Goal: Task Accomplishment & Management: Manage account settings

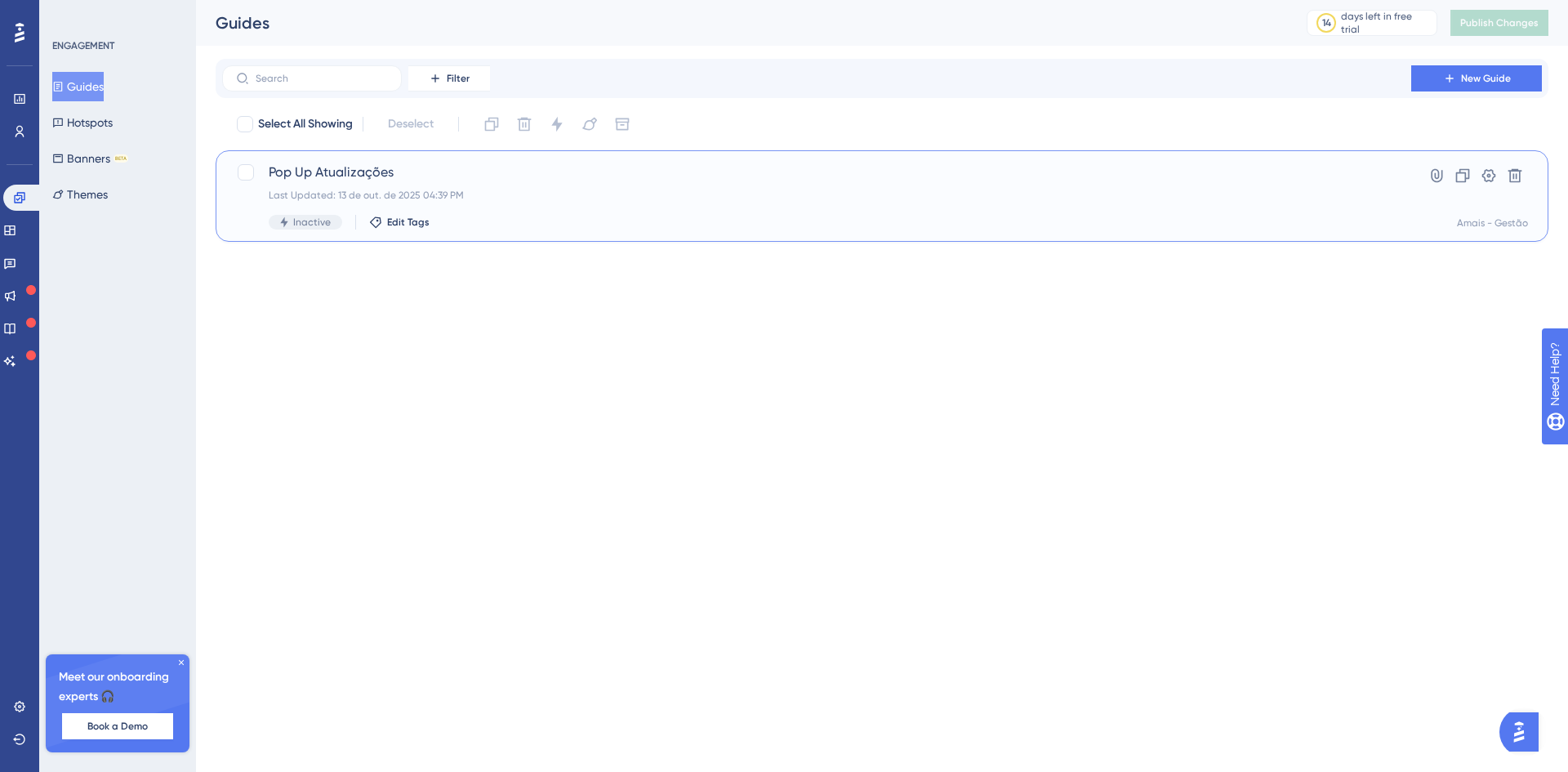
click at [308, 226] on span "Inactive" at bounding box center [312, 222] width 37 height 13
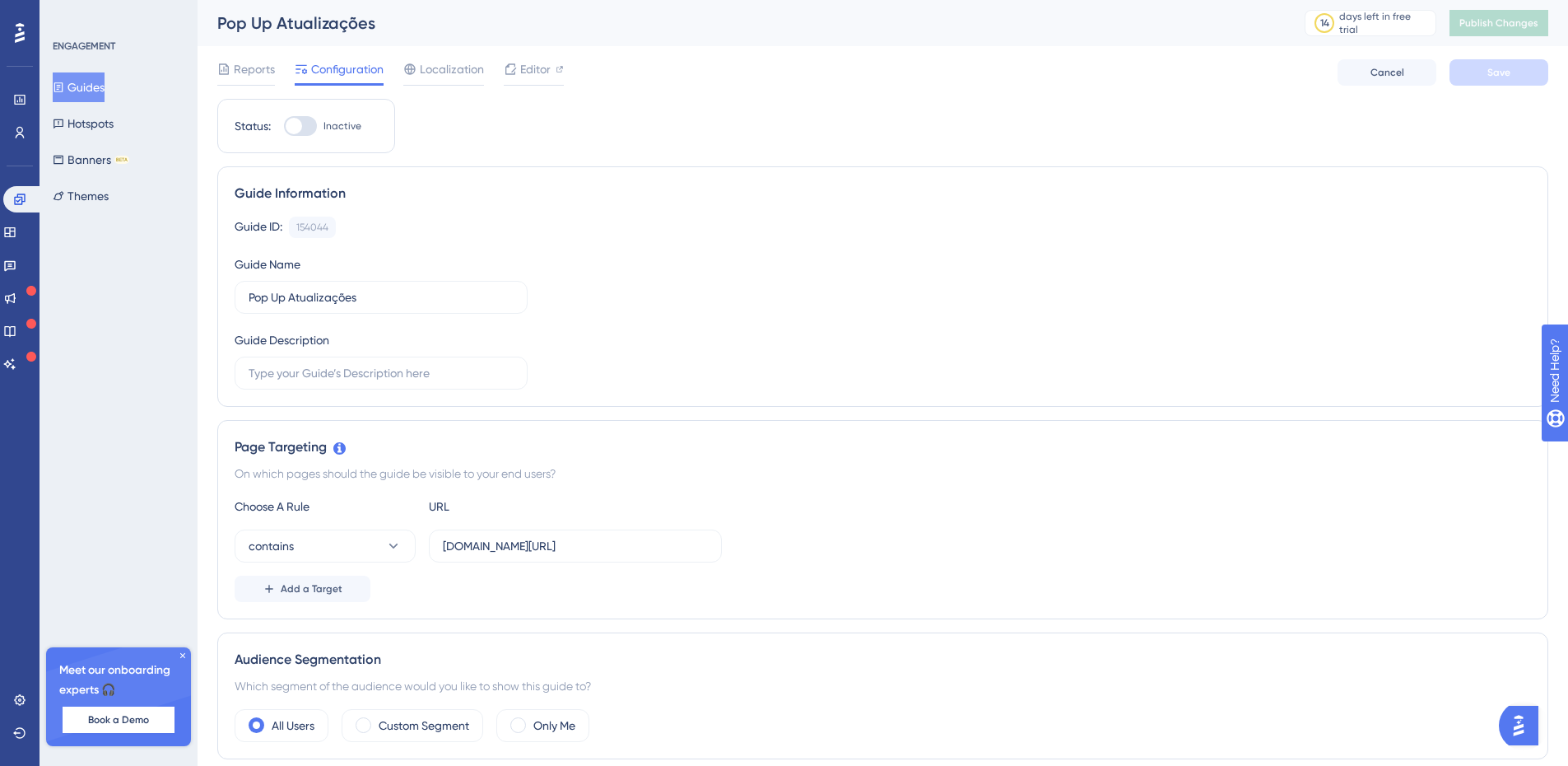
click at [297, 124] on div at bounding box center [294, 126] width 17 height 17
click at [284, 126] on input "Inactive" at bounding box center [283, 126] width 1 height 1
checkbox input "true"
click at [1512, 73] on button "Save" at bounding box center [1499, 73] width 99 height 27
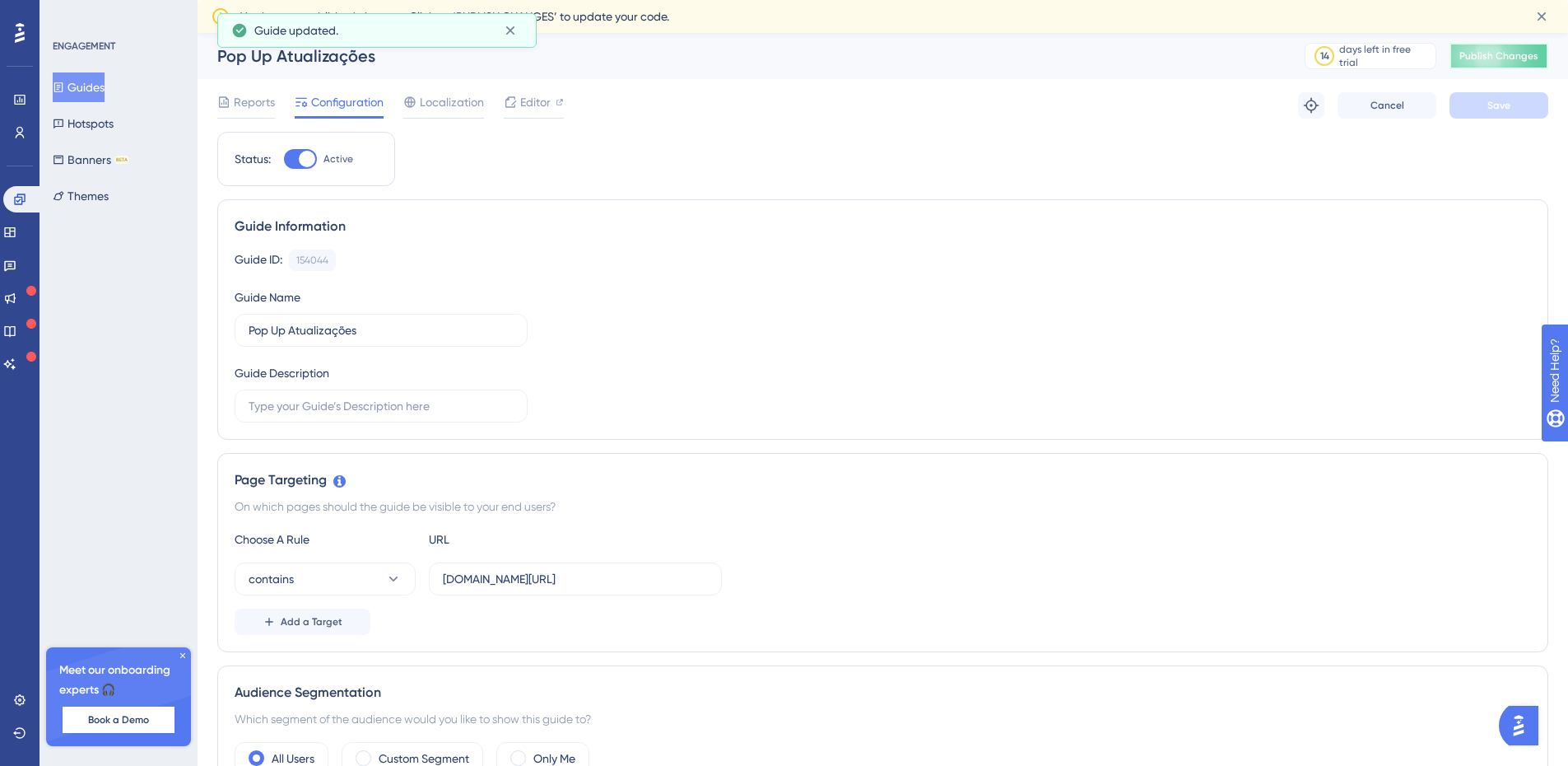
click at [1514, 58] on span "Publish Changes" at bounding box center [1499, 56] width 79 height 13
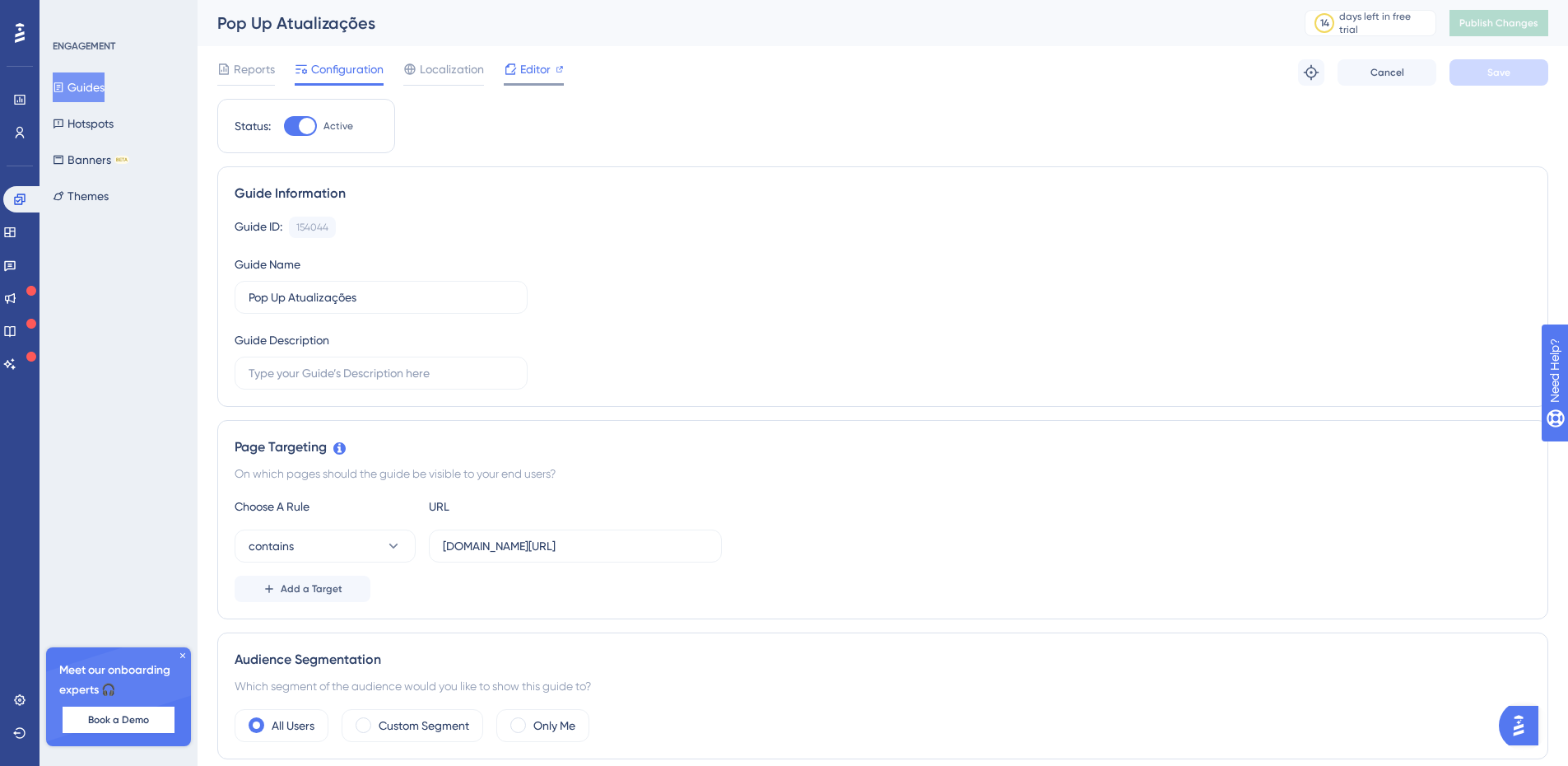
click at [527, 69] on span "Editor" at bounding box center [535, 69] width 31 height 20
click at [1516, 24] on span "Publish Changes" at bounding box center [1499, 23] width 79 height 13
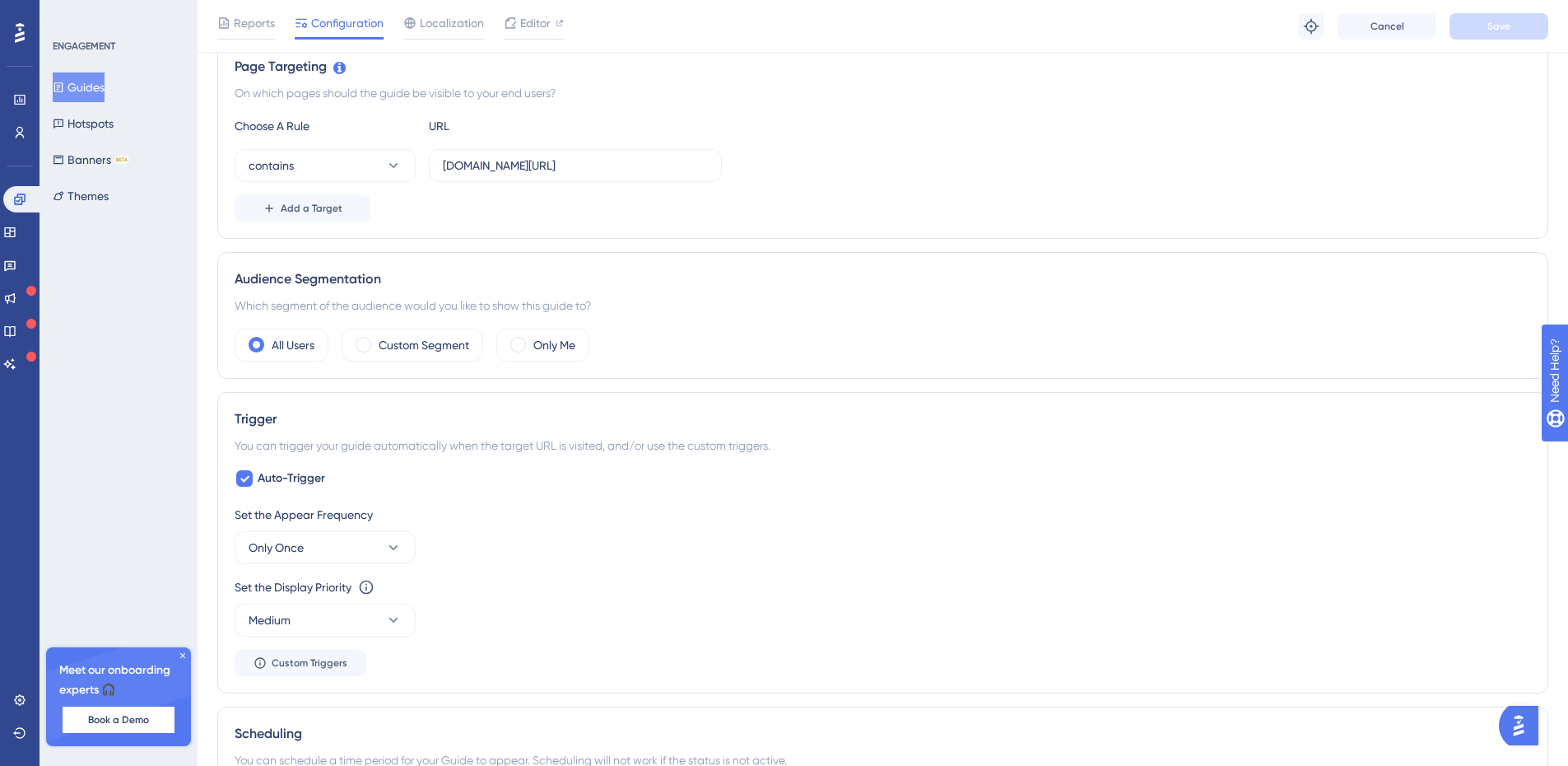
scroll to position [577, 0]
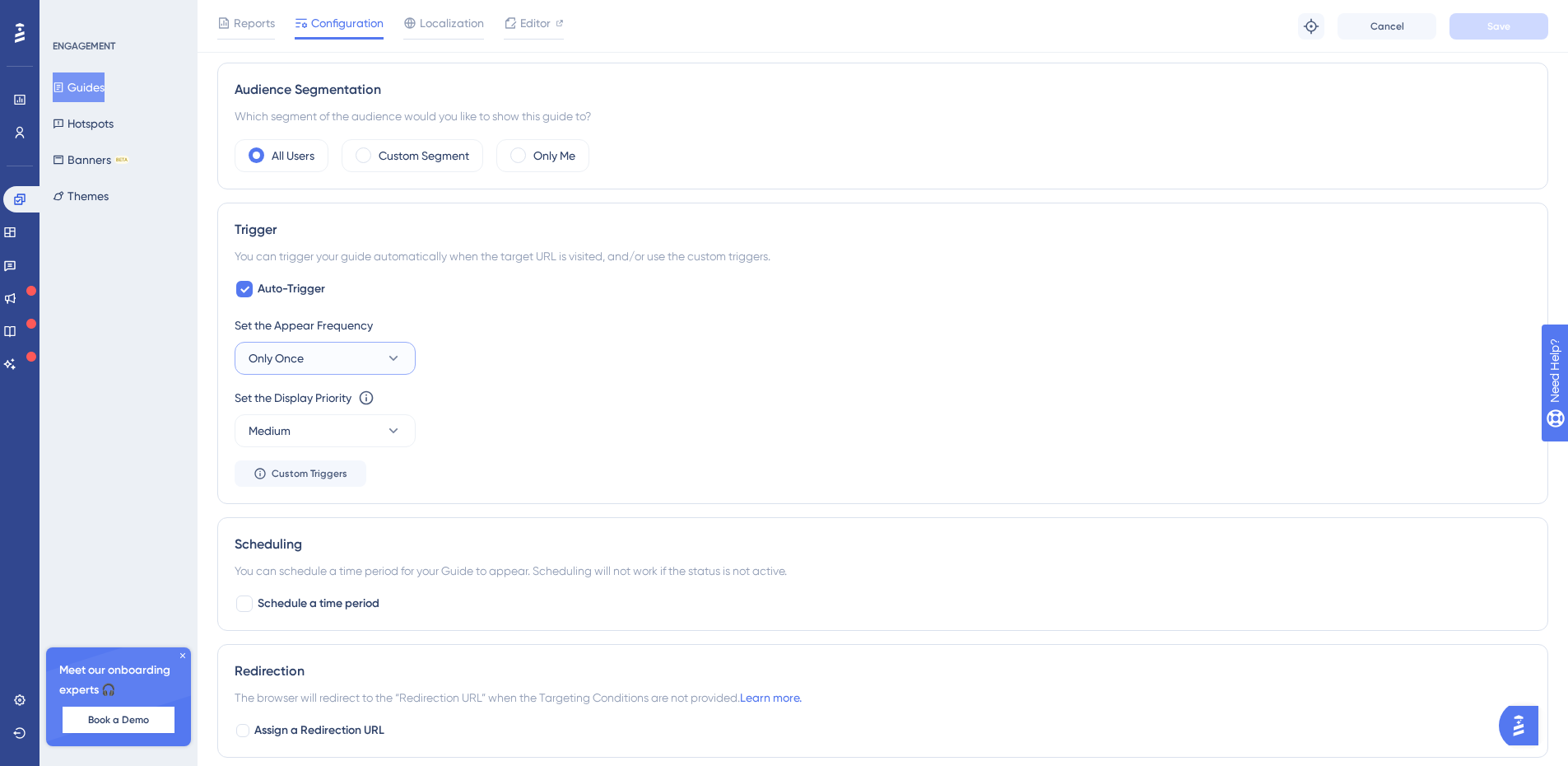
click at [353, 353] on button "Only Once" at bounding box center [325, 358] width 181 height 33
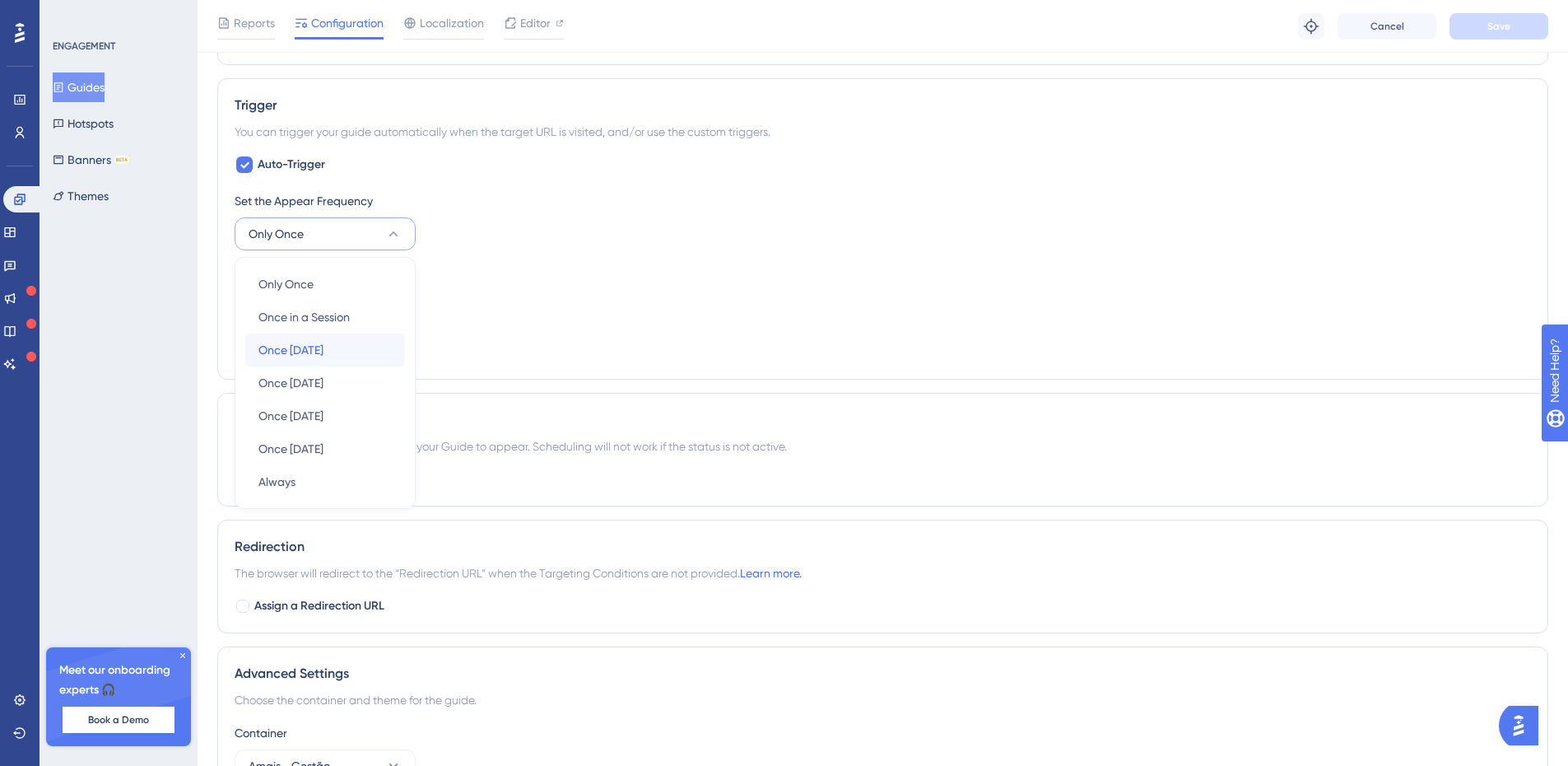
click at [347, 353] on div "Once in 1 day Once in 1 day" at bounding box center [325, 350] width 133 height 33
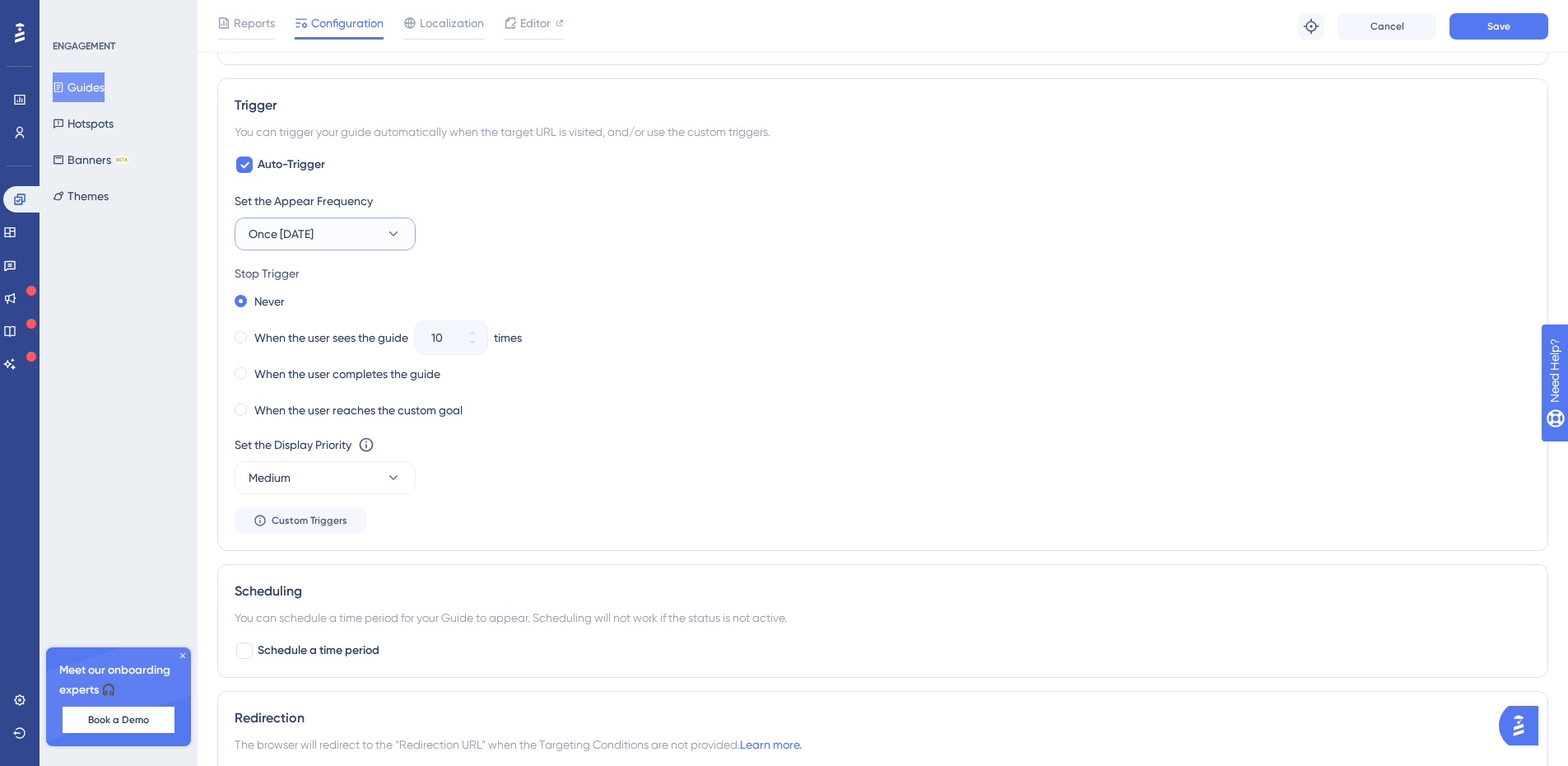
click at [346, 238] on button "Once in 1 day" at bounding box center [325, 234] width 181 height 33
click at [329, 283] on div "Only Once Only Once" at bounding box center [325, 284] width 133 height 33
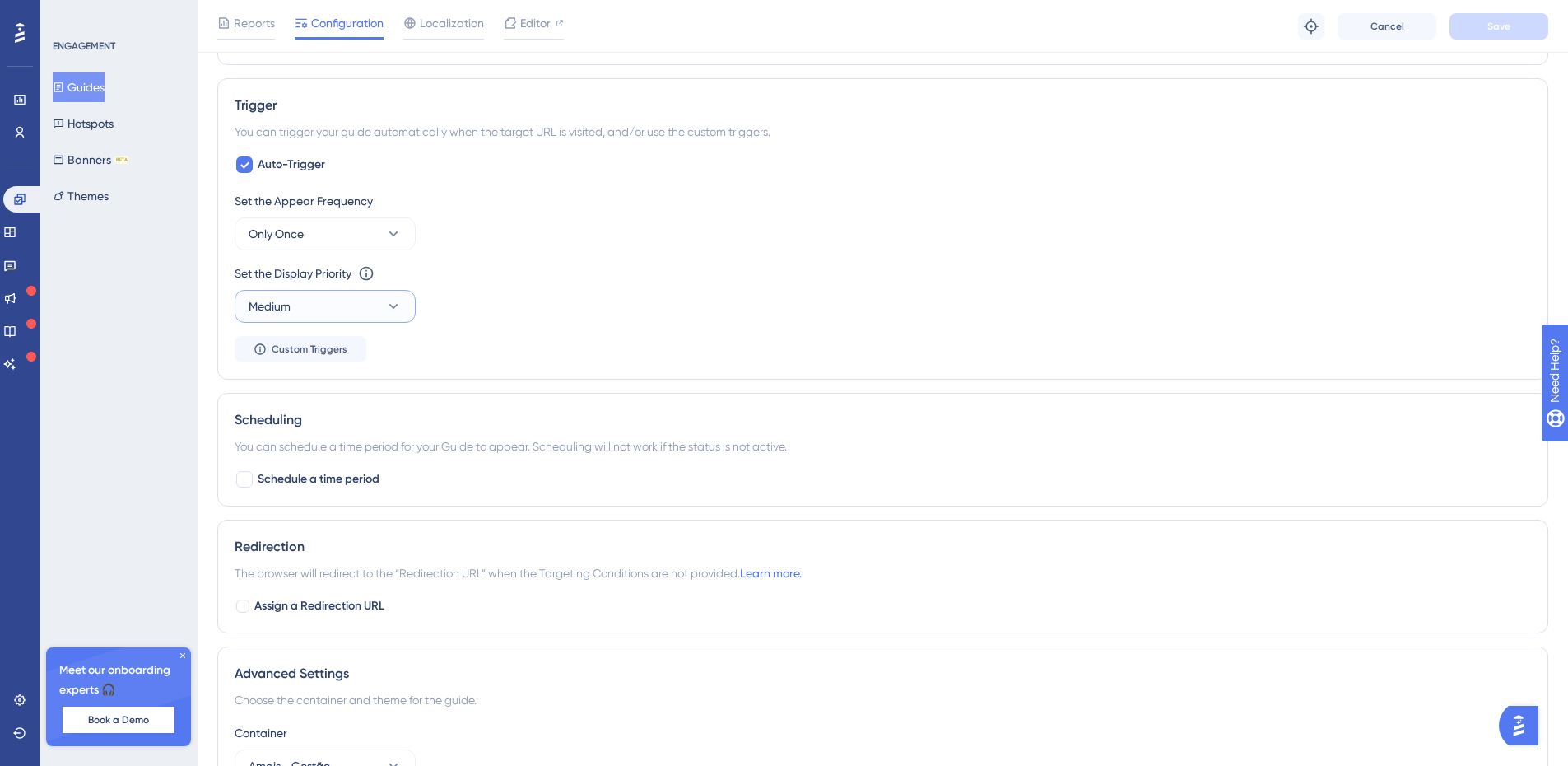
click at [313, 314] on button "Medium" at bounding box center [325, 307] width 181 height 33
click at [582, 310] on div "Set the Display Priority This option will set the display priority between auto…" at bounding box center [883, 293] width 1296 height 59
click at [327, 356] on button "Custom Triggers" at bounding box center [301, 349] width 132 height 27
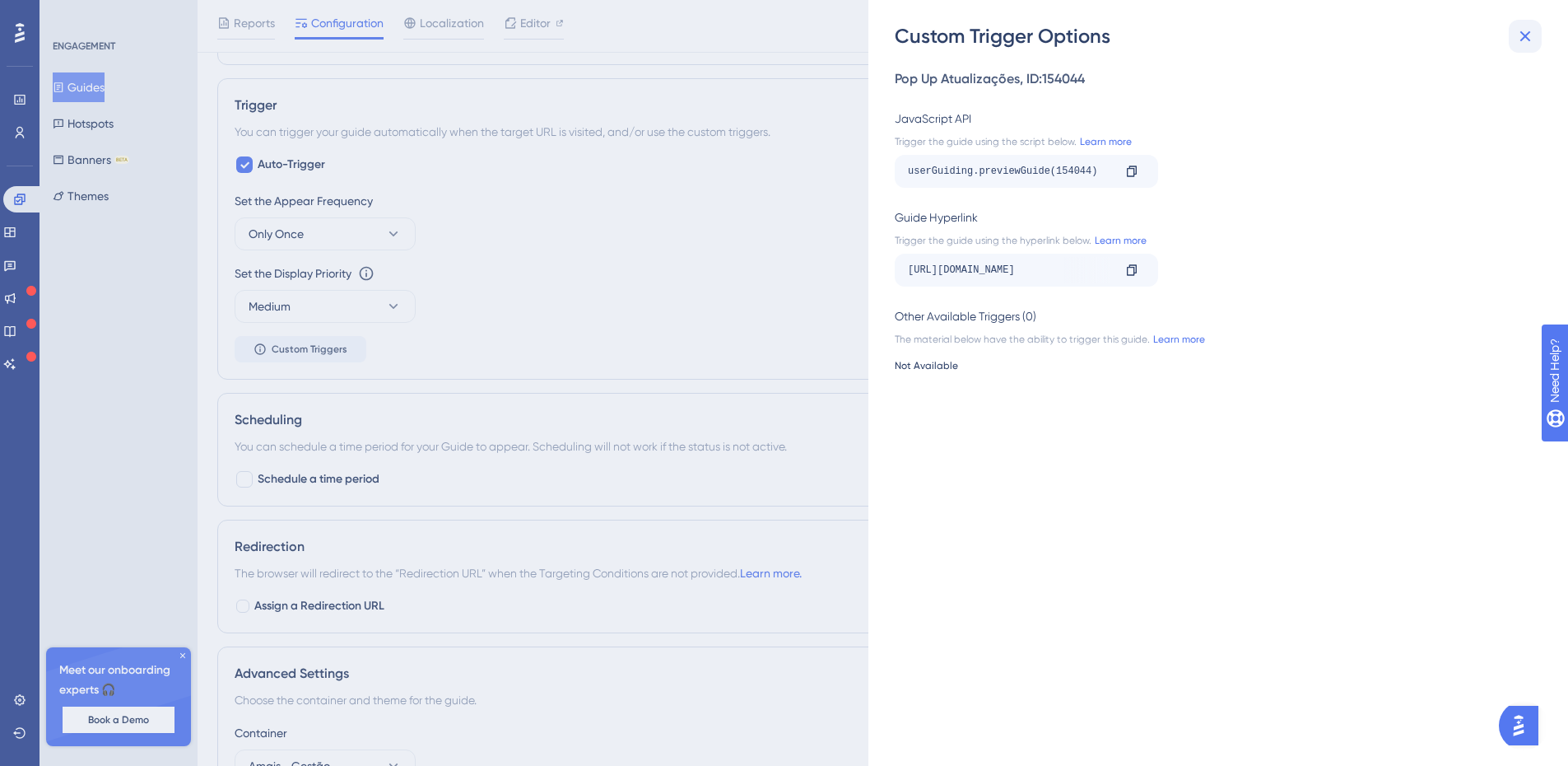
click at [1534, 38] on icon at bounding box center [1526, 37] width 20 height 20
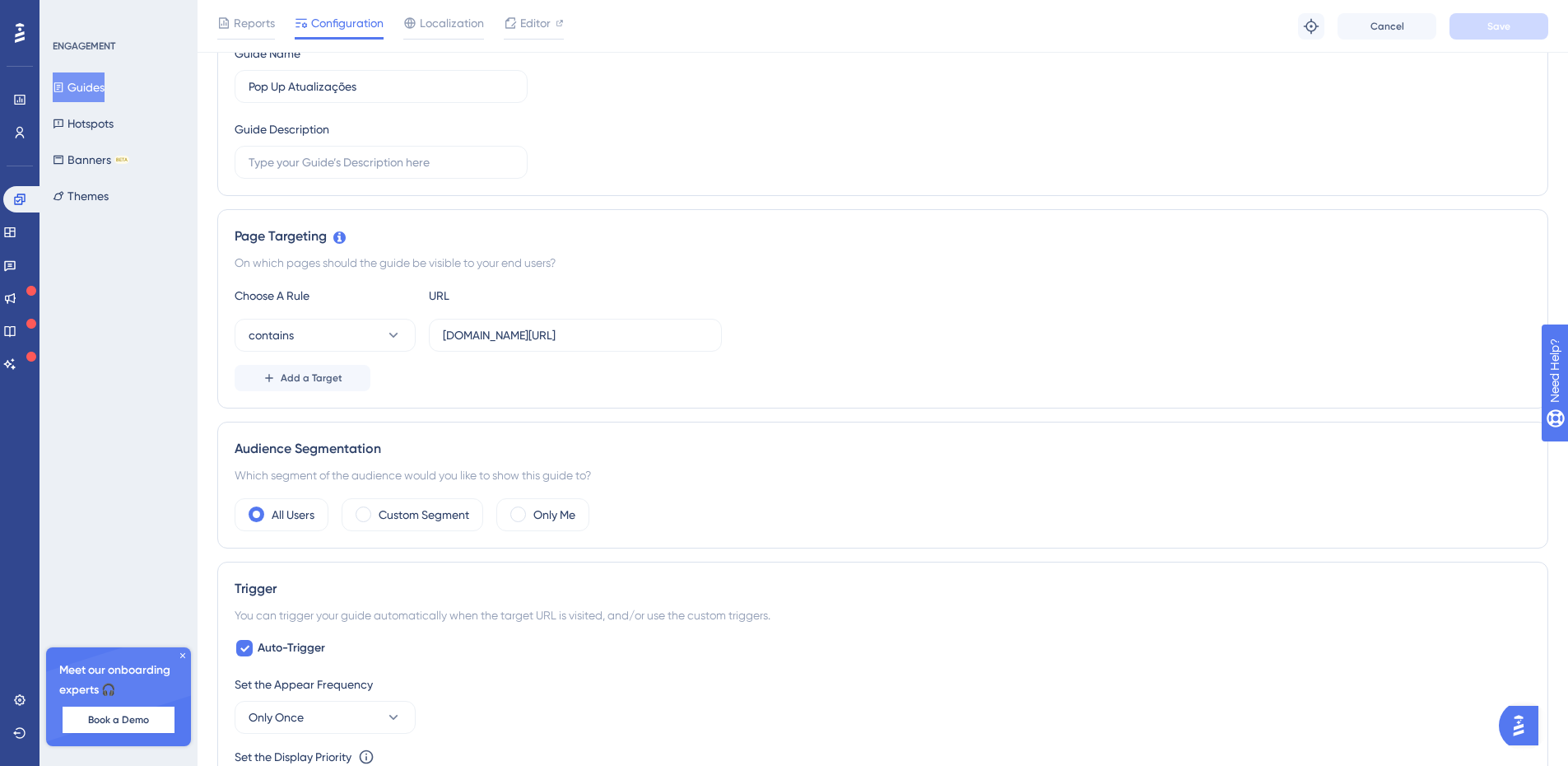
scroll to position [0, 0]
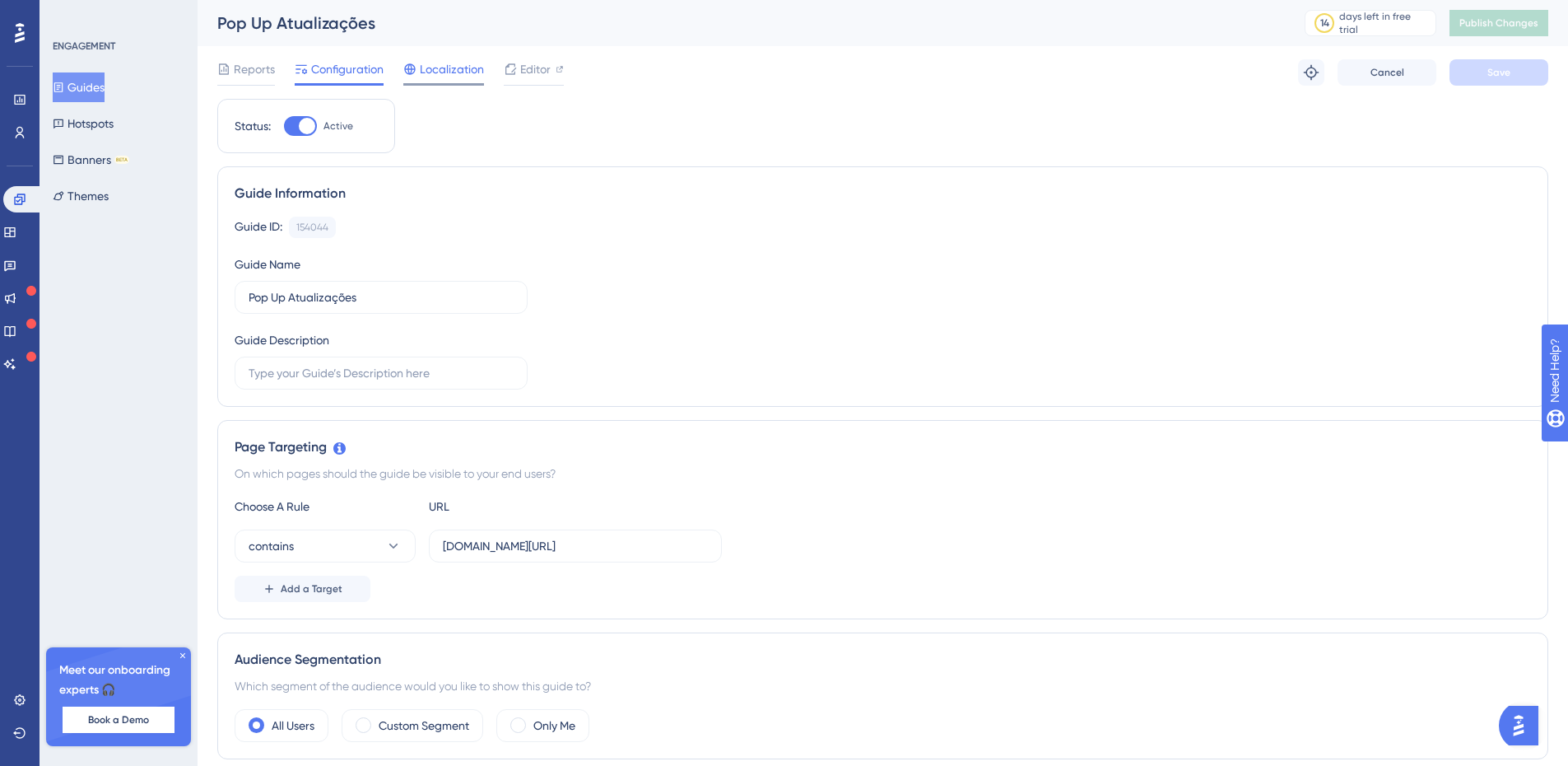
click at [437, 80] on div "Localization" at bounding box center [443, 73] width 81 height 27
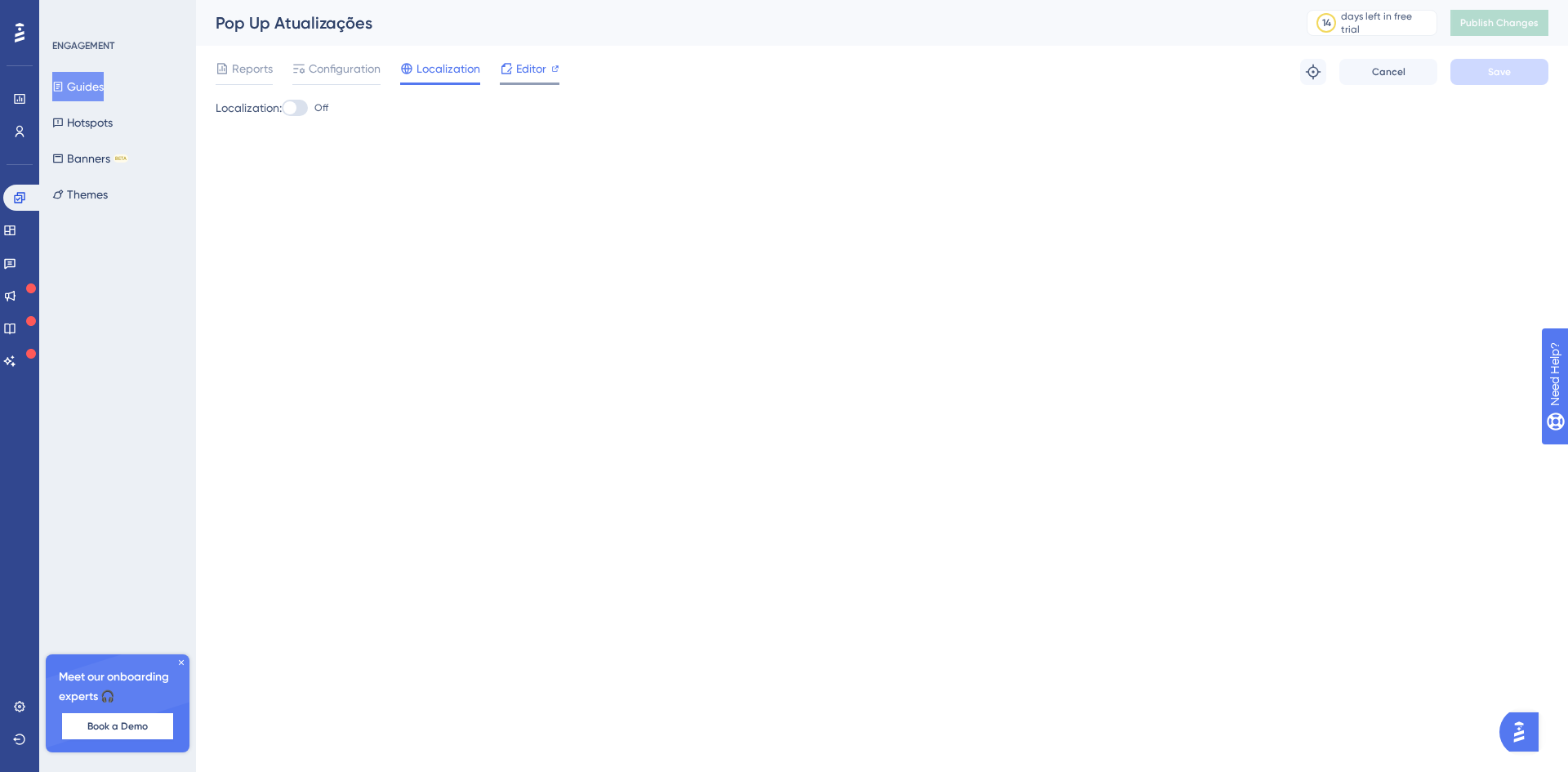
click at [532, 69] on span "Editor" at bounding box center [531, 69] width 31 height 20
click at [269, 70] on span "Reports" at bounding box center [252, 69] width 41 height 20
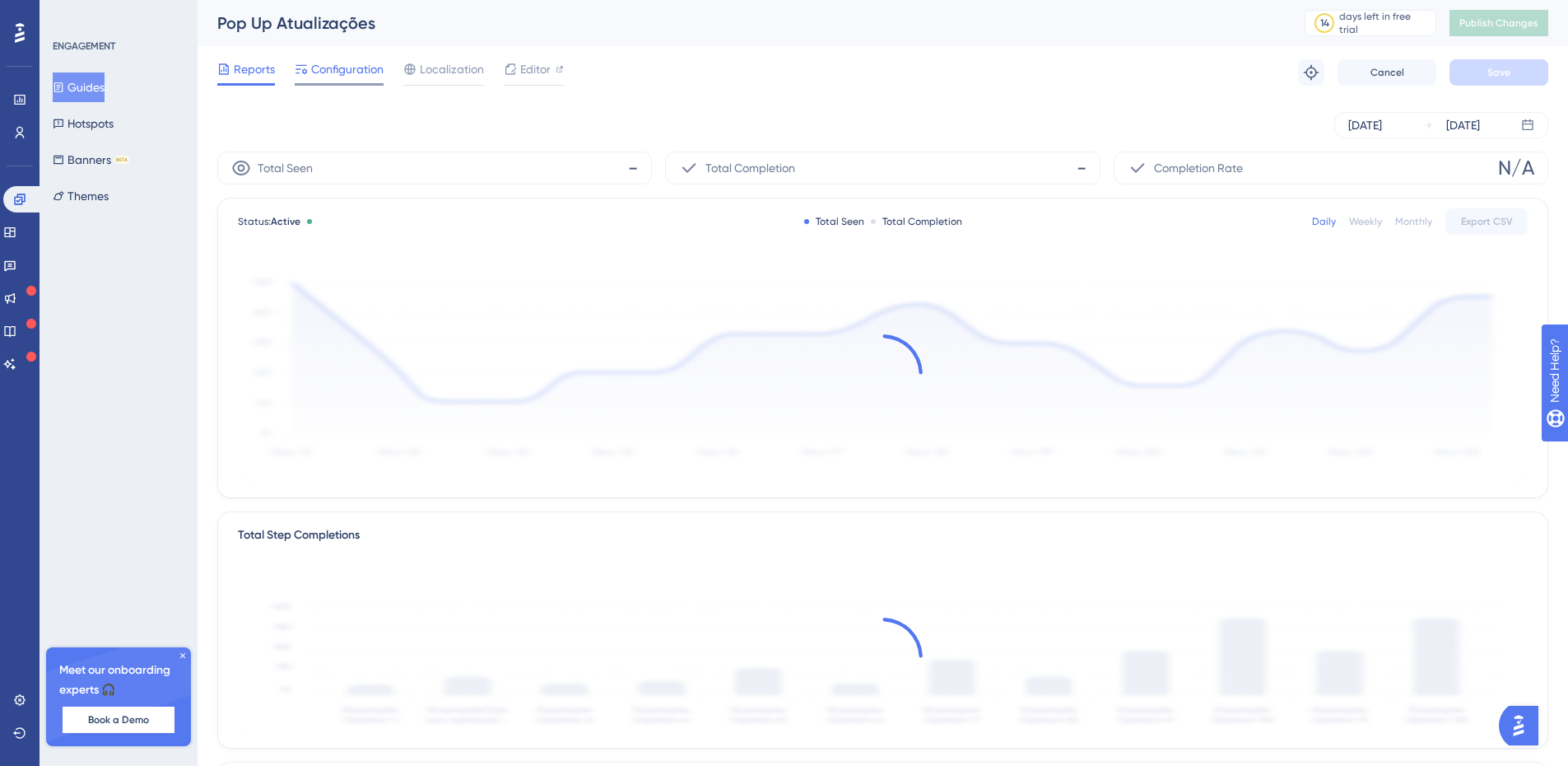
click at [352, 71] on span "Configuration" at bounding box center [347, 69] width 72 height 20
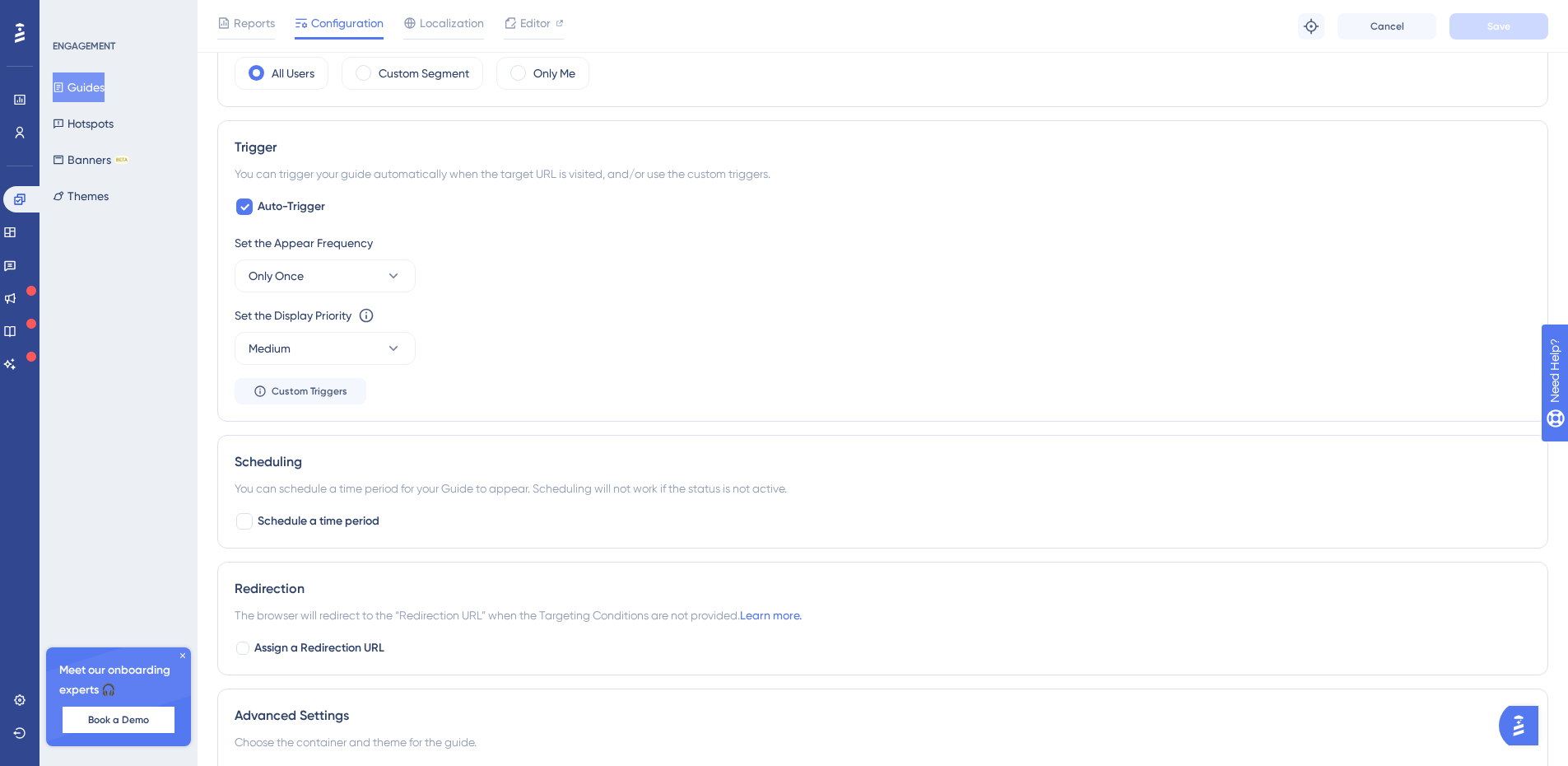
scroll to position [83, 0]
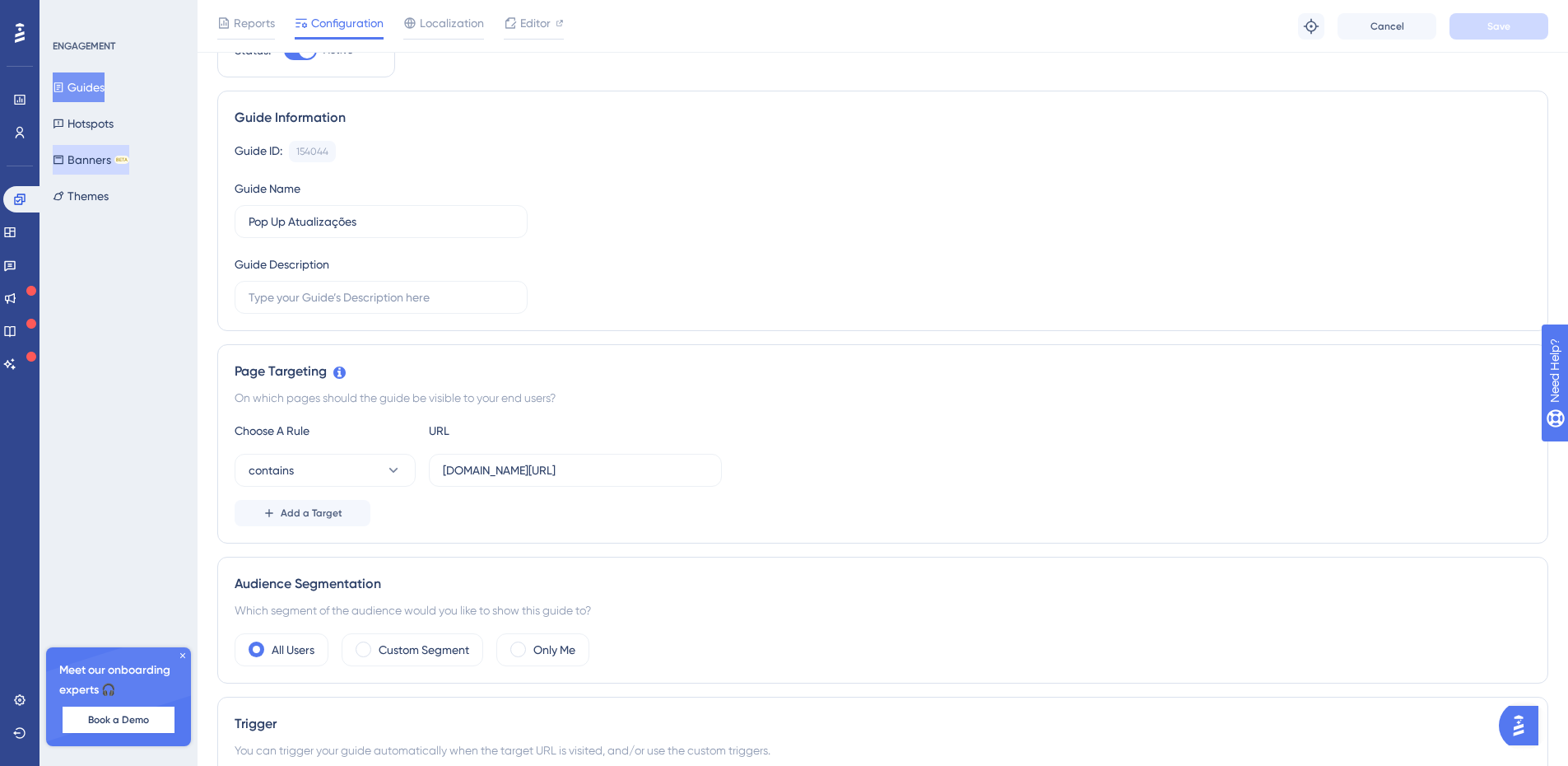
click at [93, 161] on button "Banners BETA" at bounding box center [91, 160] width 77 height 30
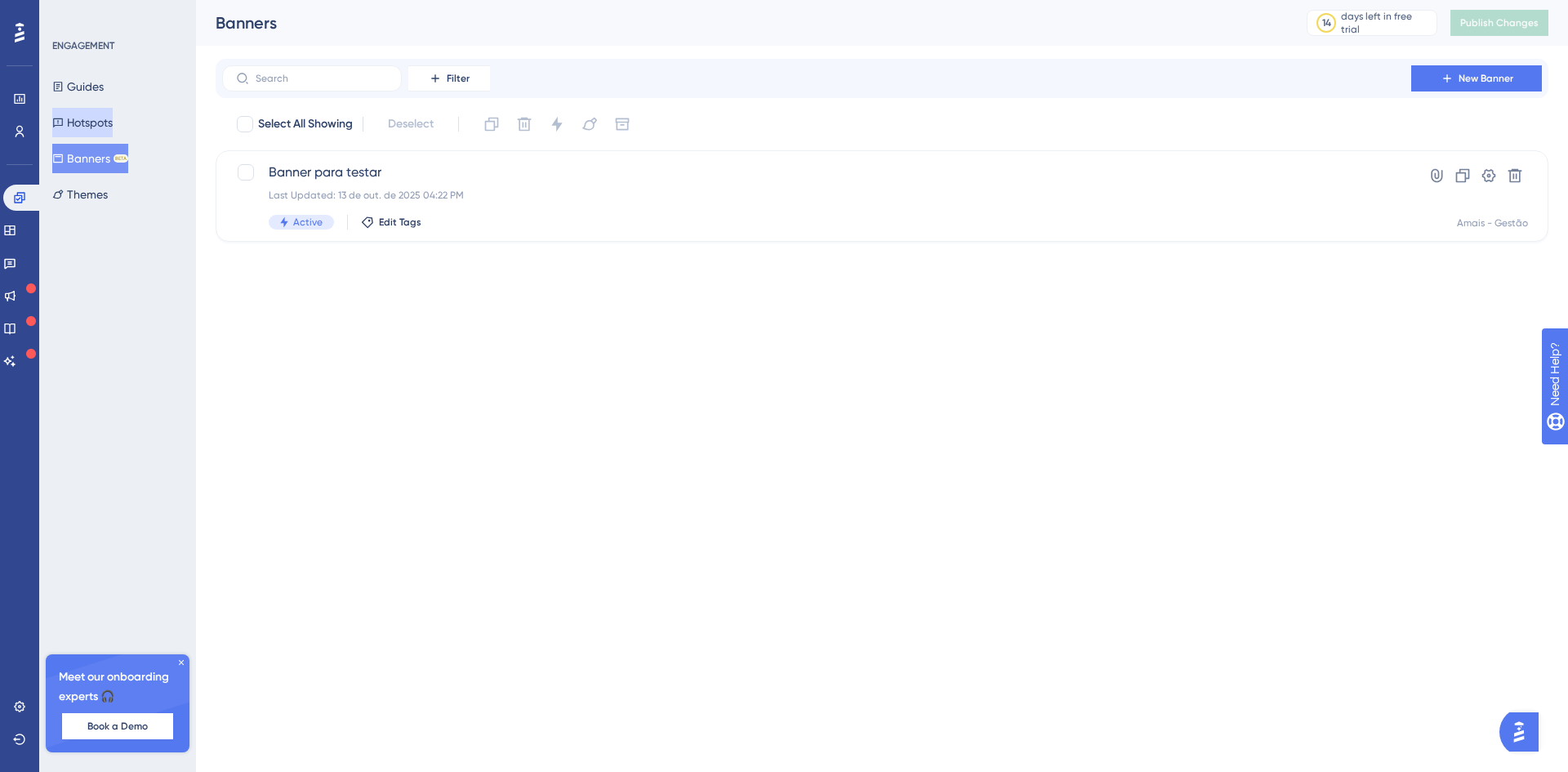
click at [93, 126] on button "Hotspots" at bounding box center [82, 122] width 60 height 30
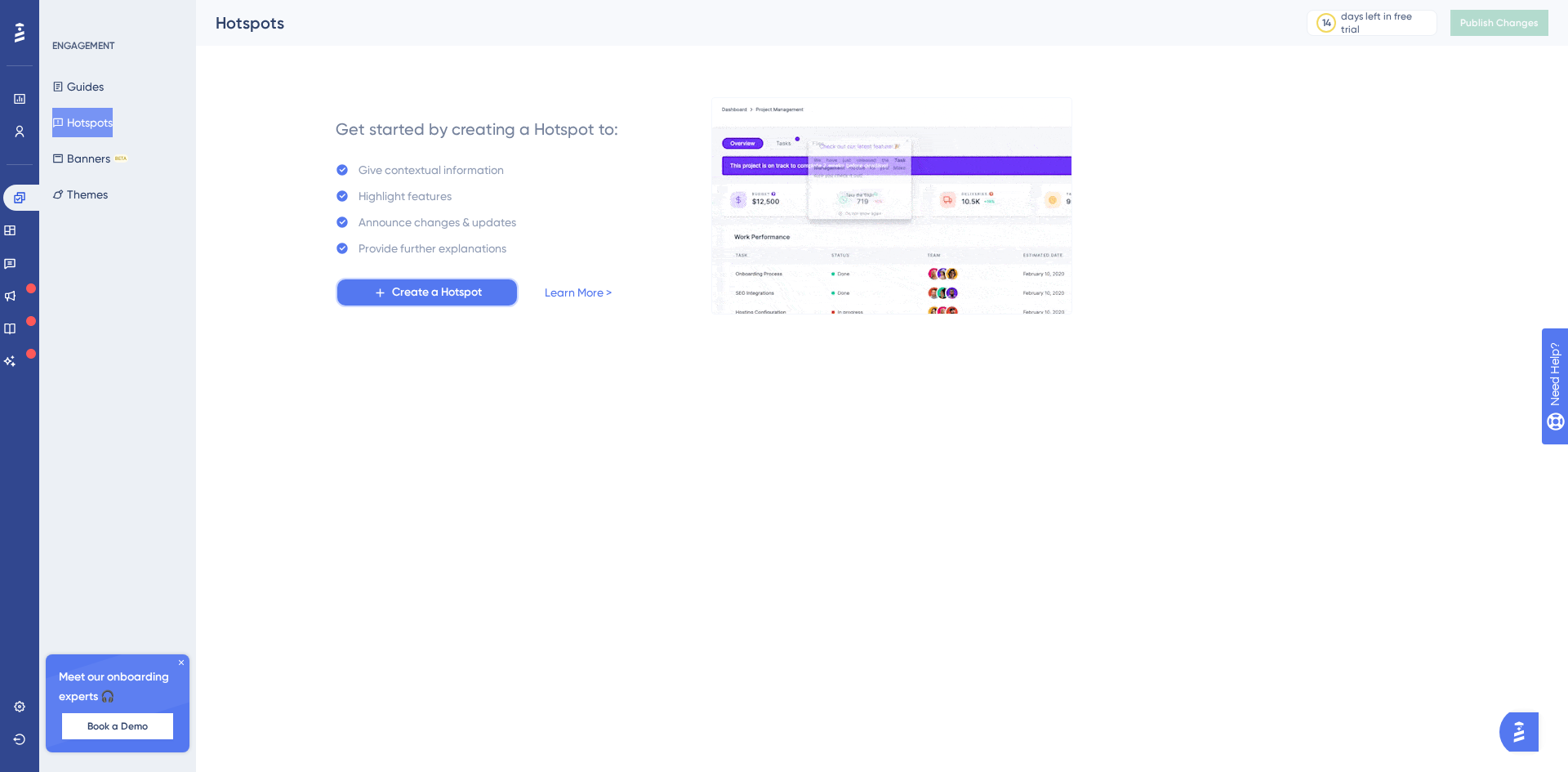
click at [422, 288] on span "Create a Hotspot" at bounding box center [436, 293] width 90 height 20
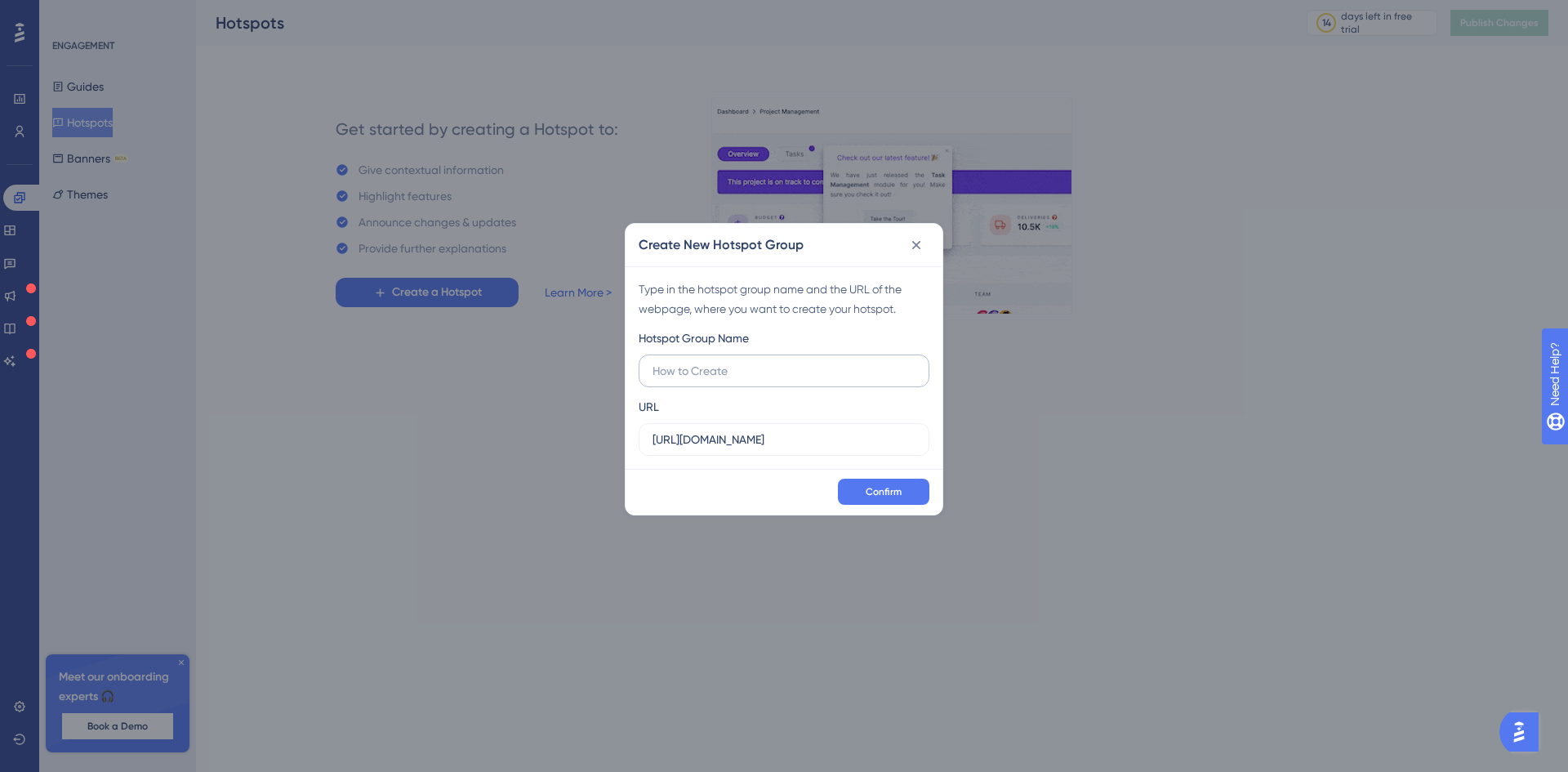
click at [735, 374] on input "text" at bounding box center [784, 371] width 263 height 18
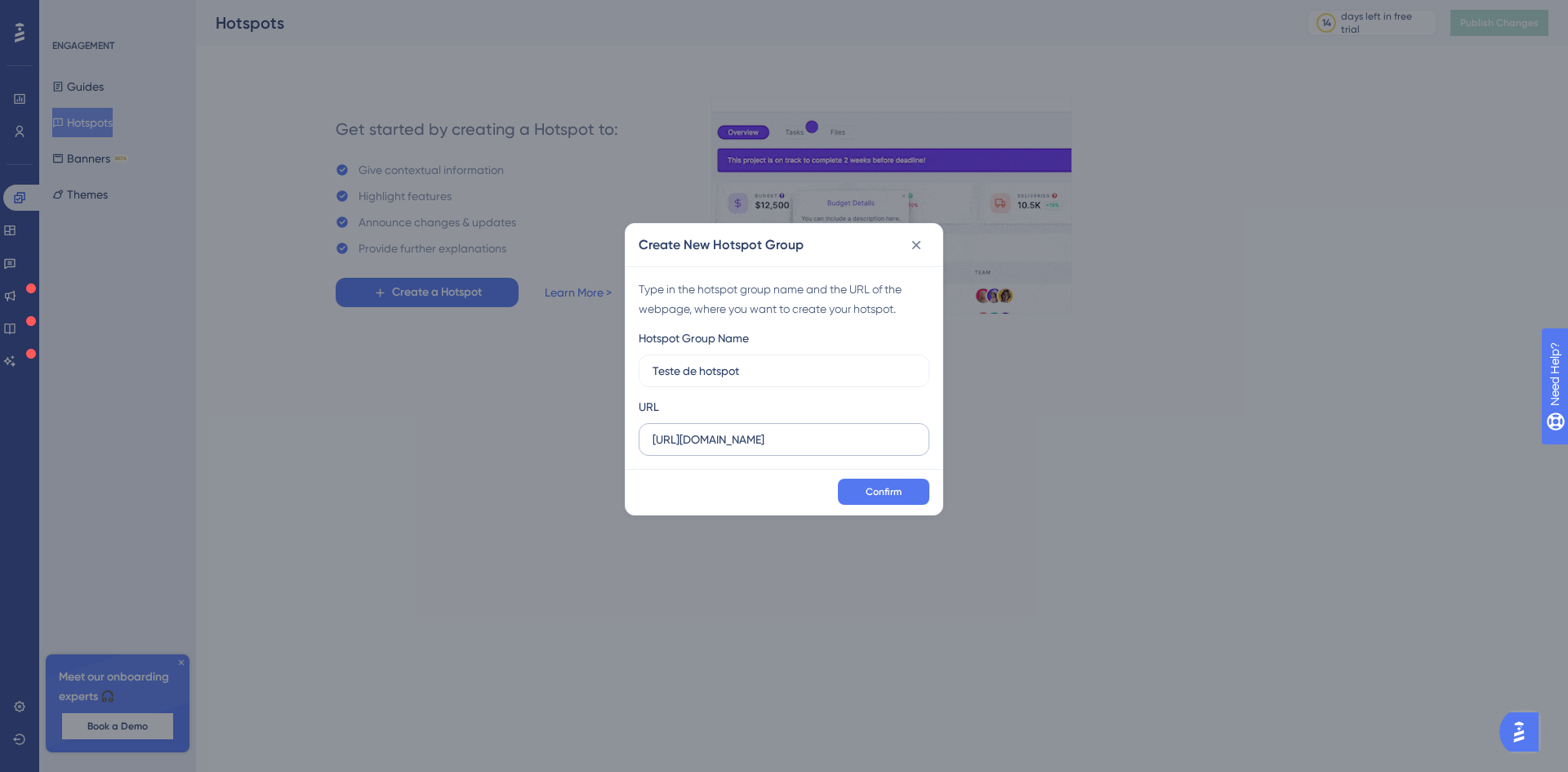
type input "Teste de hotspot"
click at [896, 440] on input "https://redeinspira.unimestre.com" at bounding box center [784, 440] width 263 height 18
type input "https://redeinspira.unimestre.com/gestao"
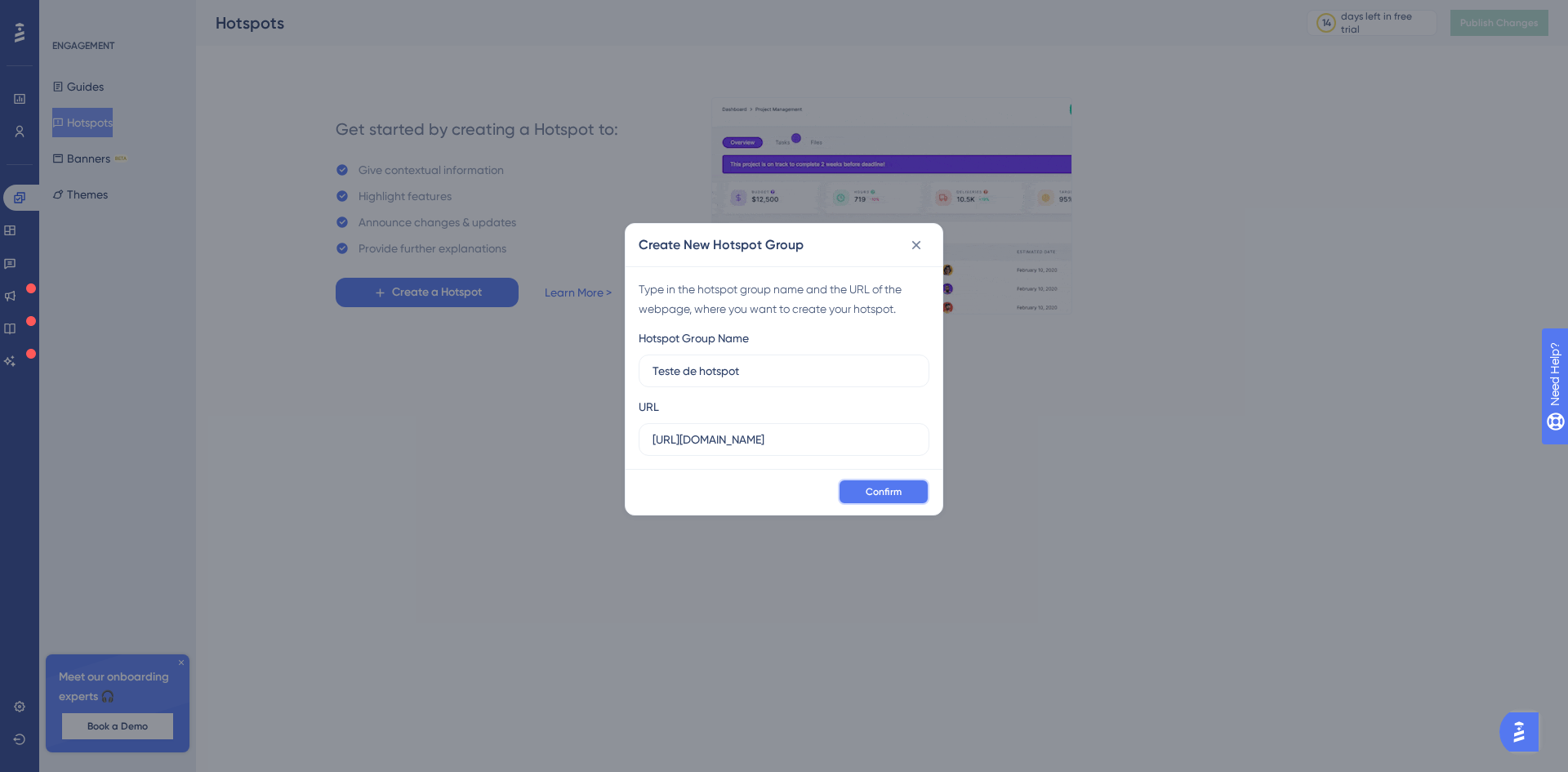
click at [880, 491] on span "Confirm" at bounding box center [883, 492] width 36 height 13
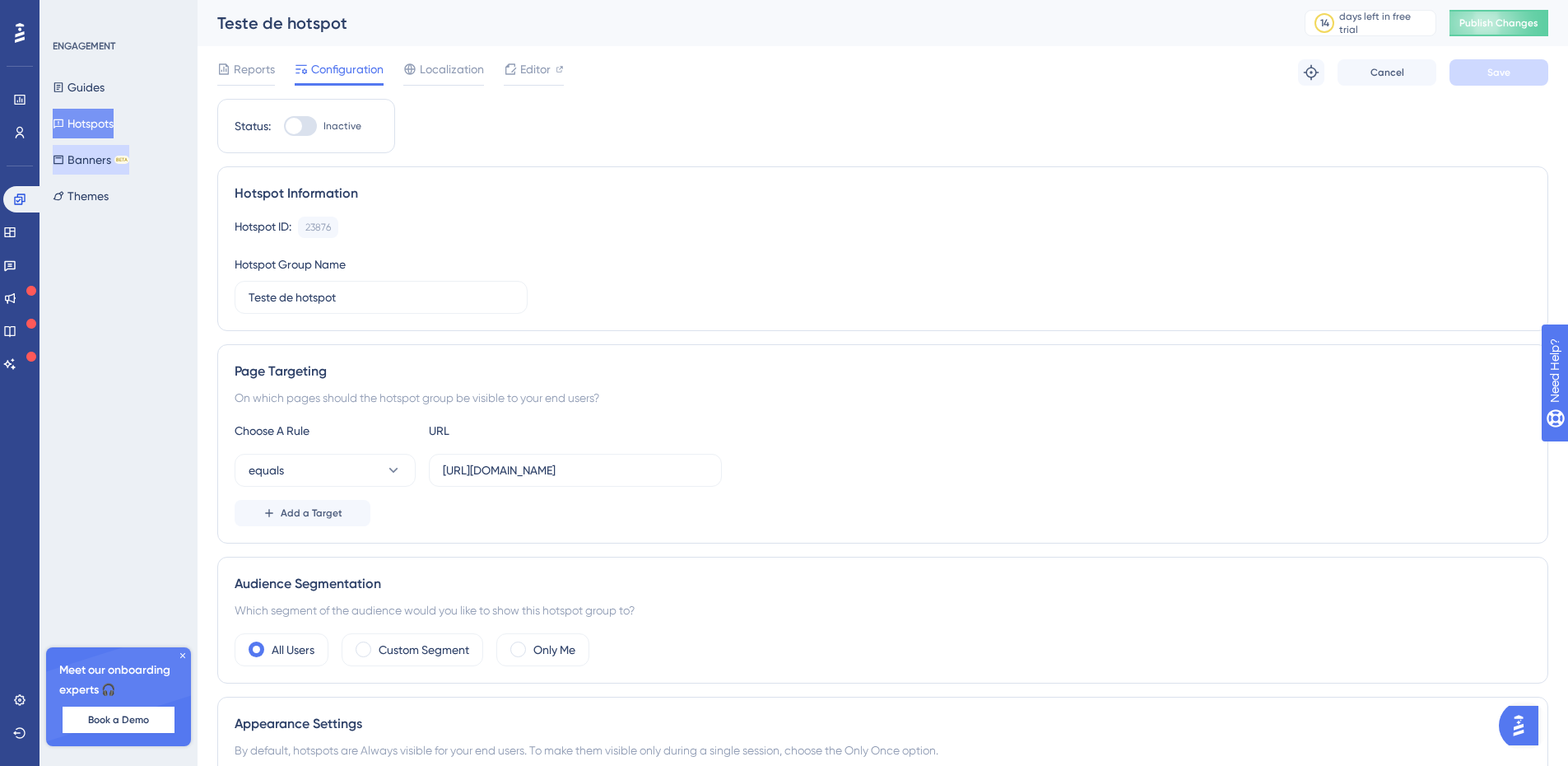
click at [88, 164] on button "Banners BETA" at bounding box center [91, 160] width 77 height 30
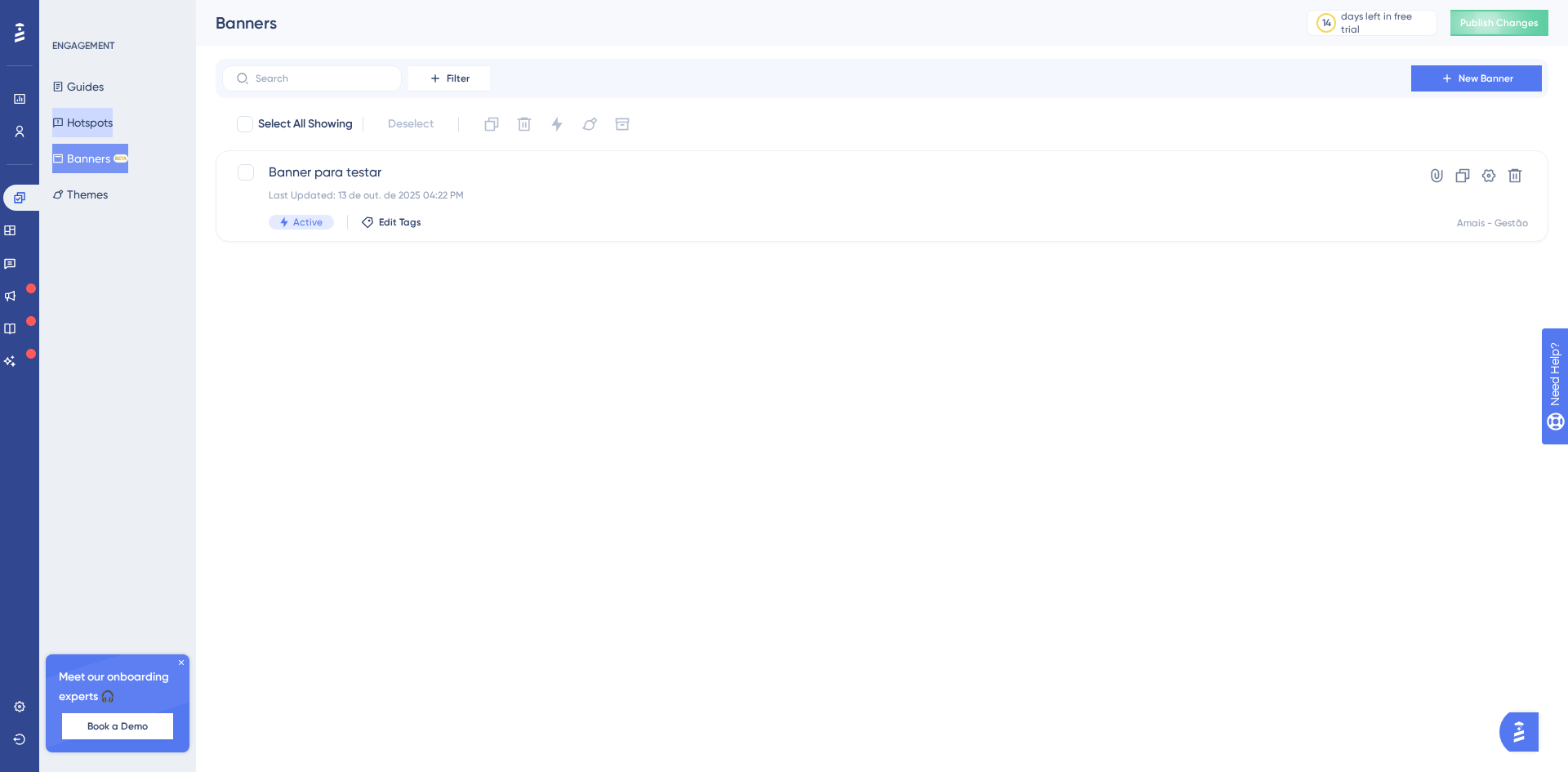
click at [103, 123] on button "Hotspots" at bounding box center [82, 122] width 60 height 30
click at [245, 174] on div at bounding box center [245, 173] width 17 height 17
checkbox input "true"
click at [1523, 181] on icon at bounding box center [1515, 176] width 17 height 17
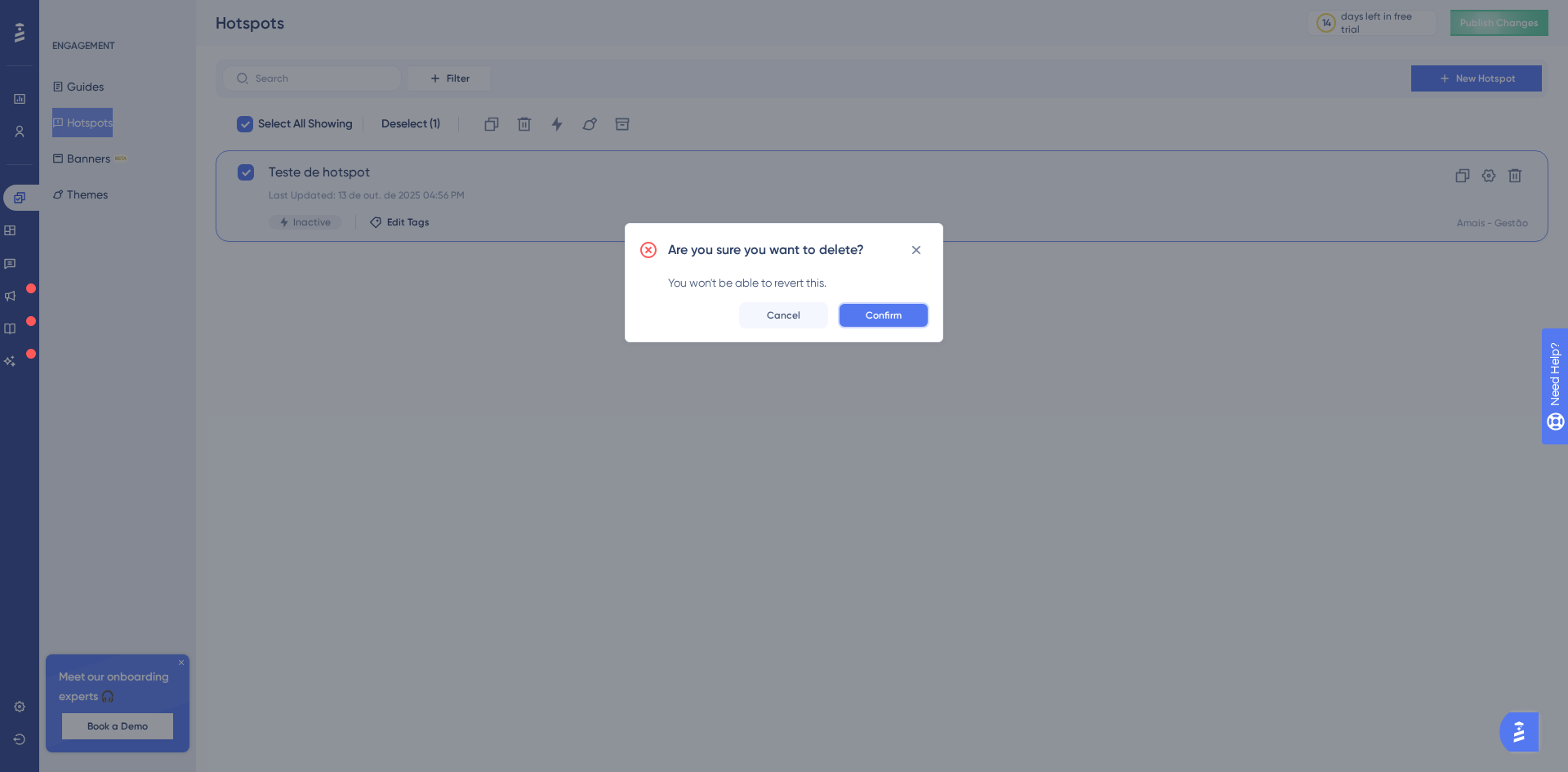
click at [891, 314] on span "Confirm" at bounding box center [883, 315] width 36 height 13
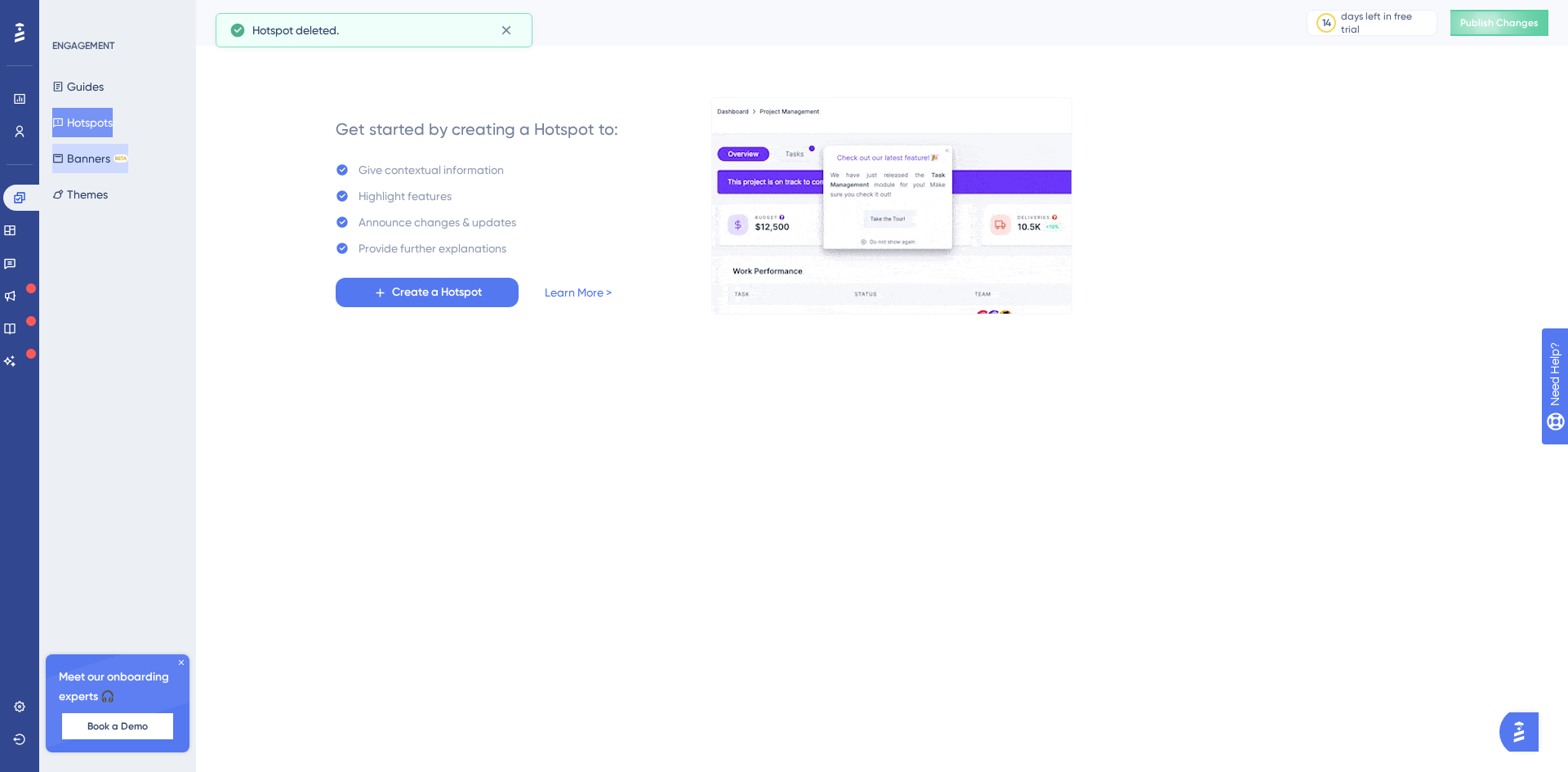
click at [89, 151] on button "Banners BETA" at bounding box center [90, 159] width 76 height 30
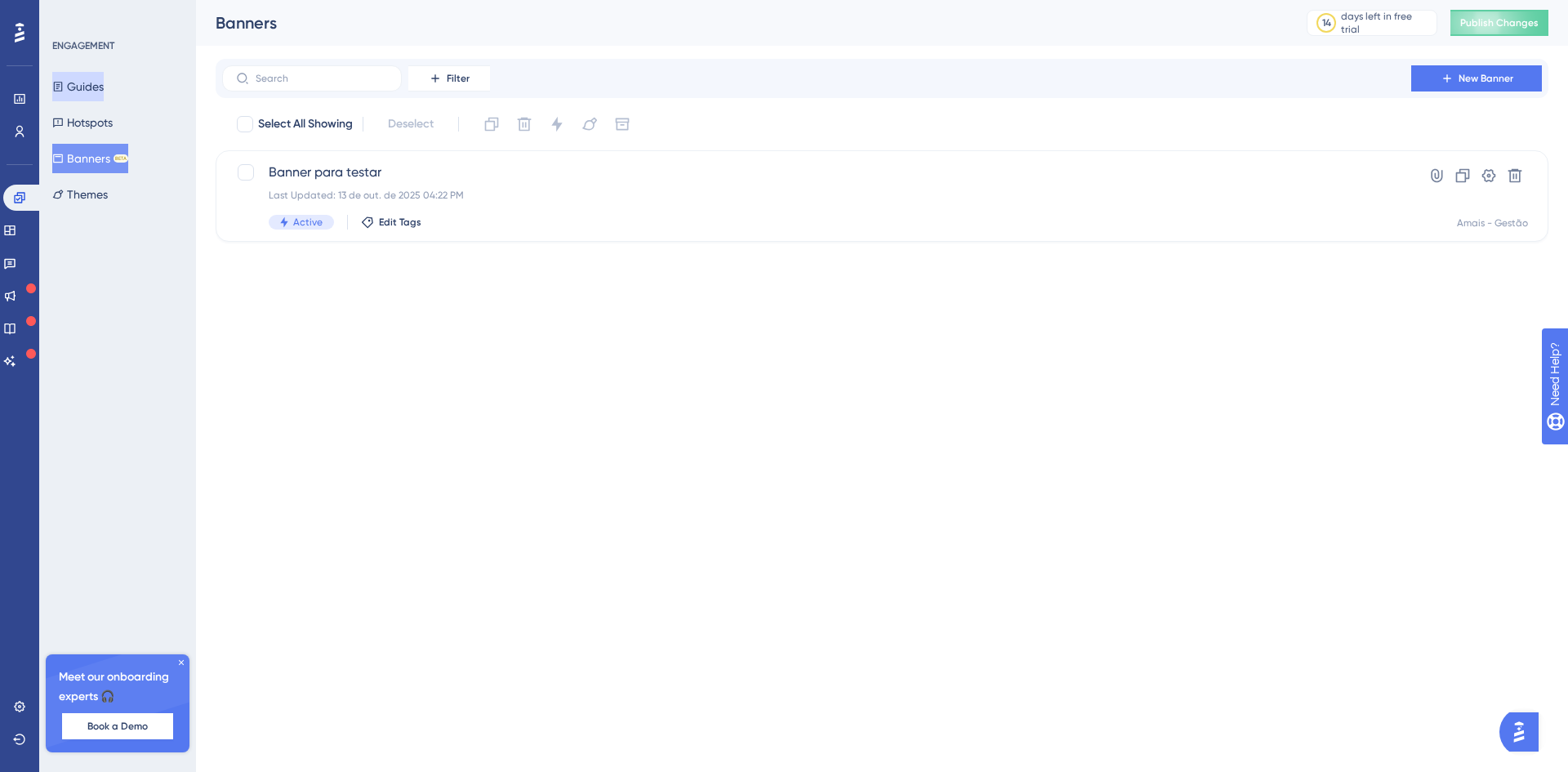
click at [93, 83] on button "Guides" at bounding box center [78, 87] width 51 height 30
